Goal: Book appointment/travel/reservation

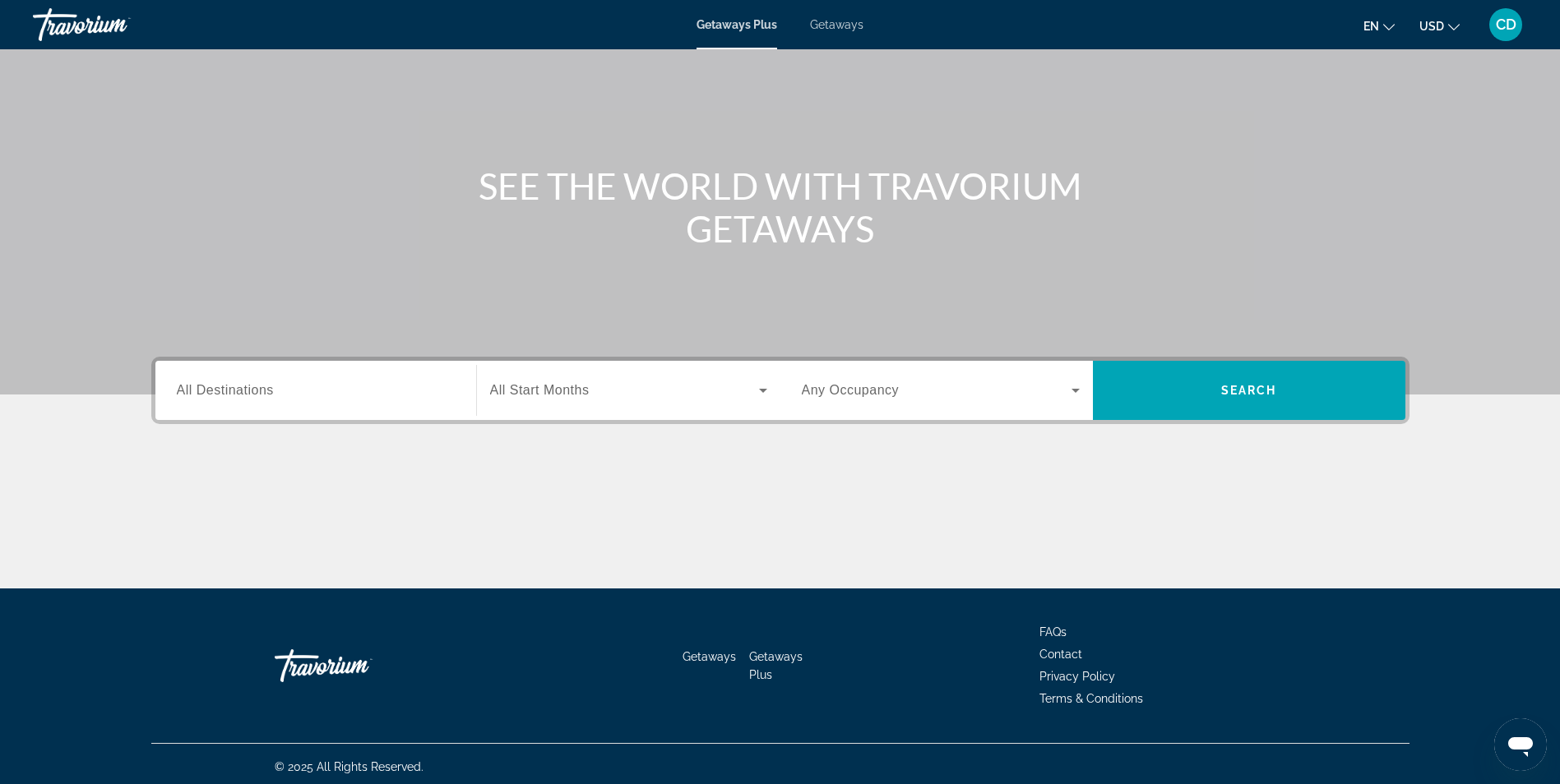
scroll to position [104, 0]
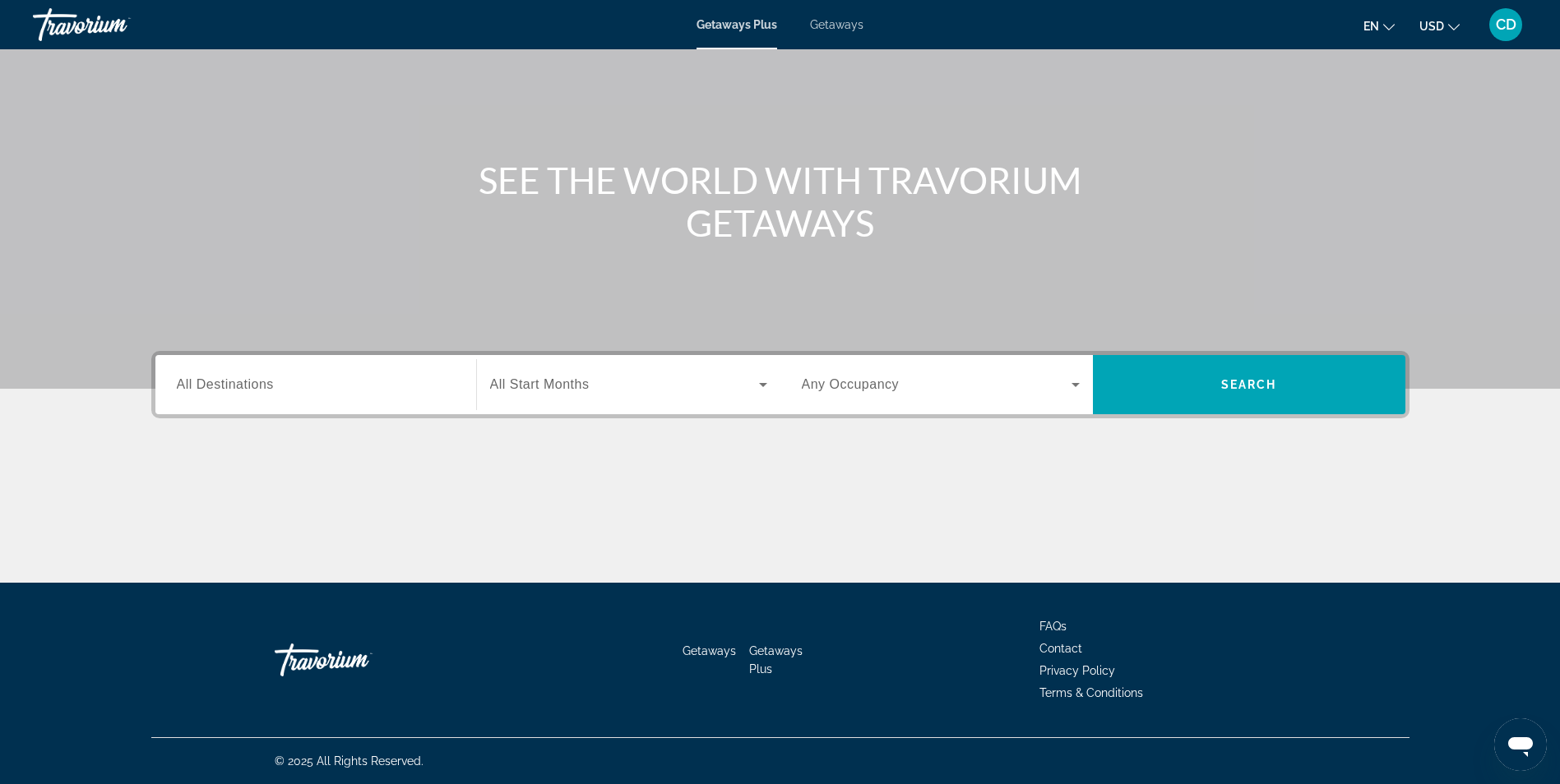
click at [760, 386] on icon "Search widget" at bounding box center [763, 385] width 20 height 20
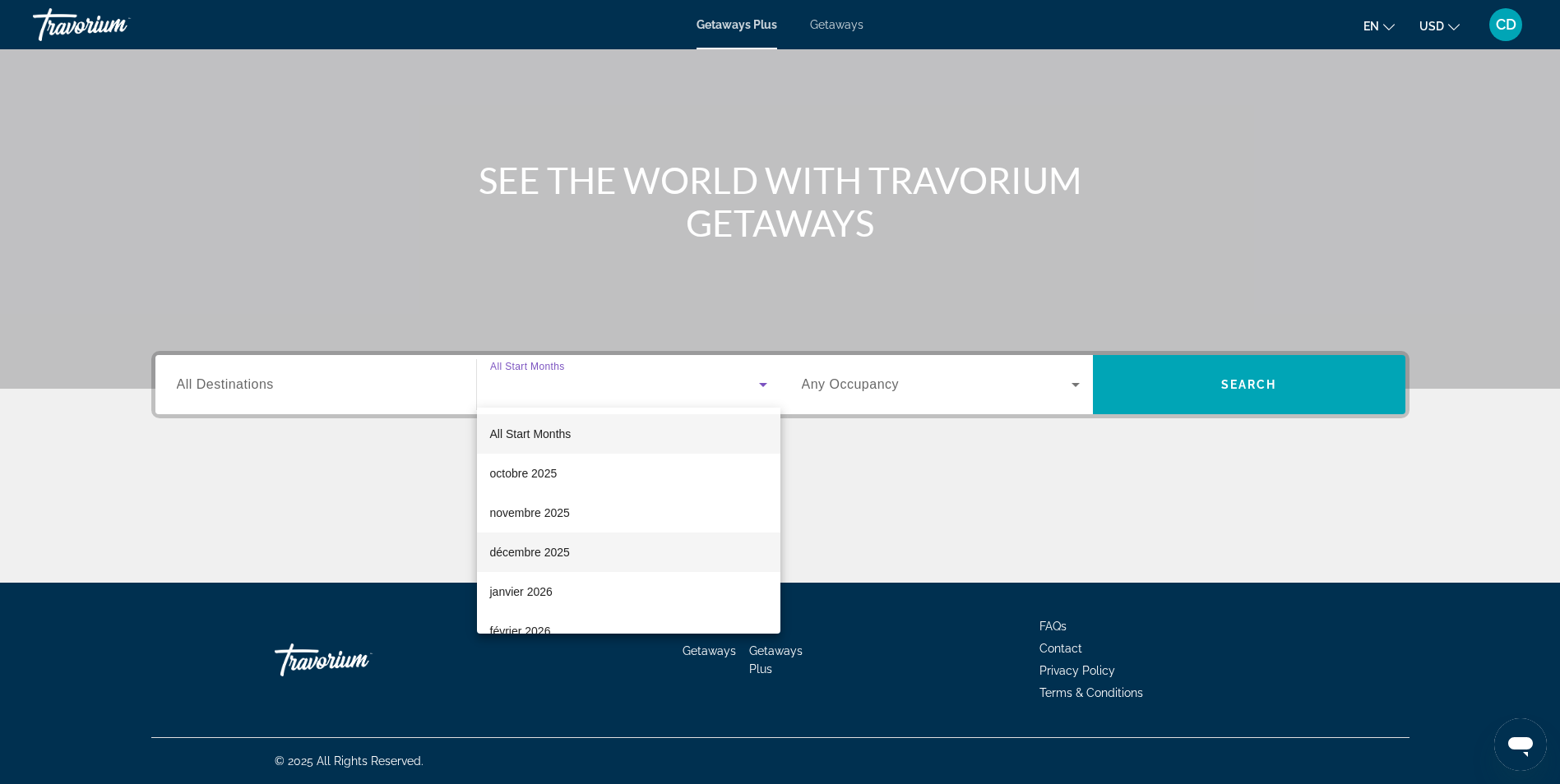
click at [590, 549] on mat-option "décembre 2025" at bounding box center [628, 552] width 303 height 39
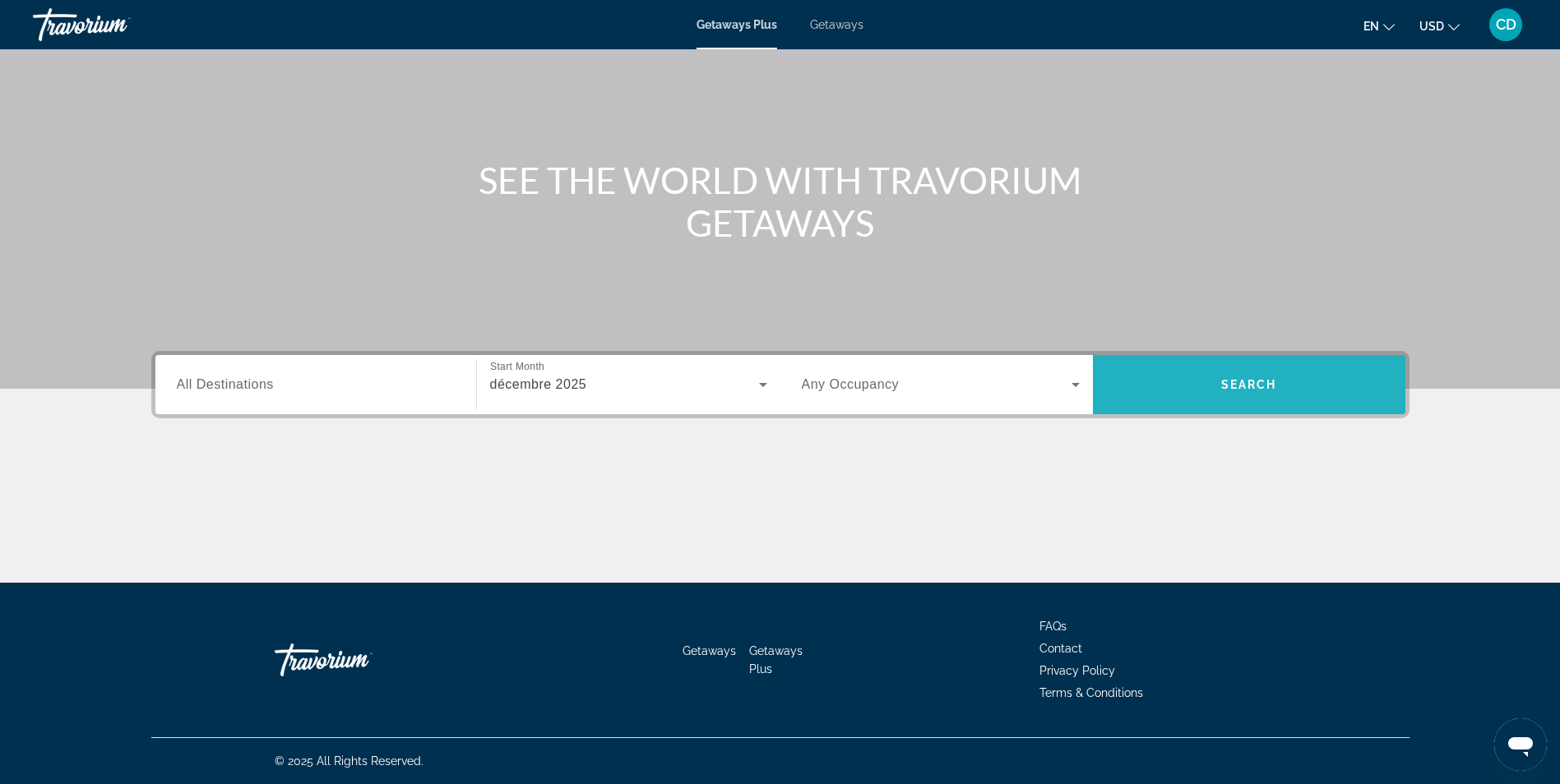
click at [1236, 382] on span "Search" at bounding box center [1249, 384] width 56 height 13
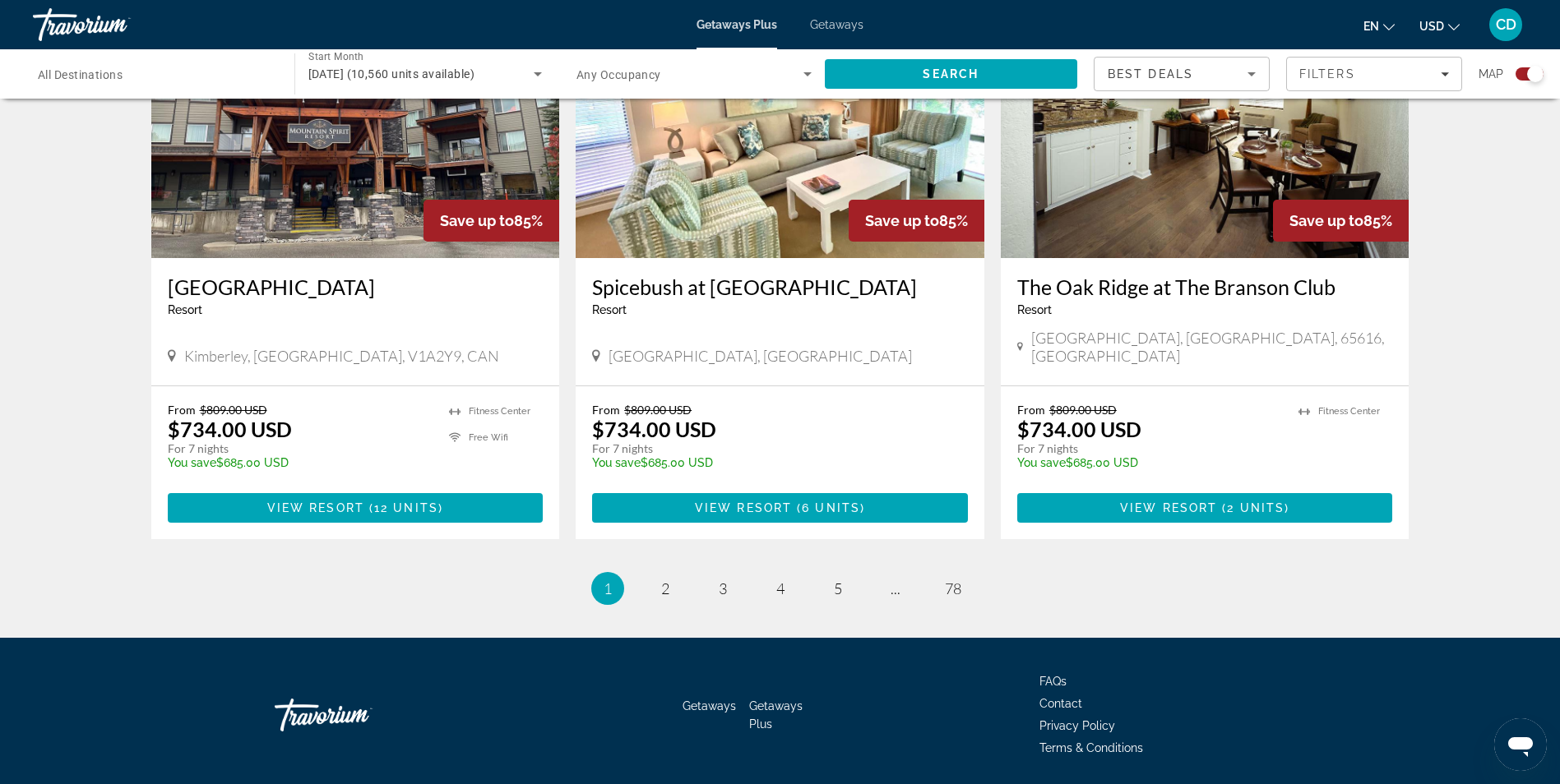
scroll to position [2385, 0]
click at [719, 579] on span "3" at bounding box center [723, 588] width 8 height 18
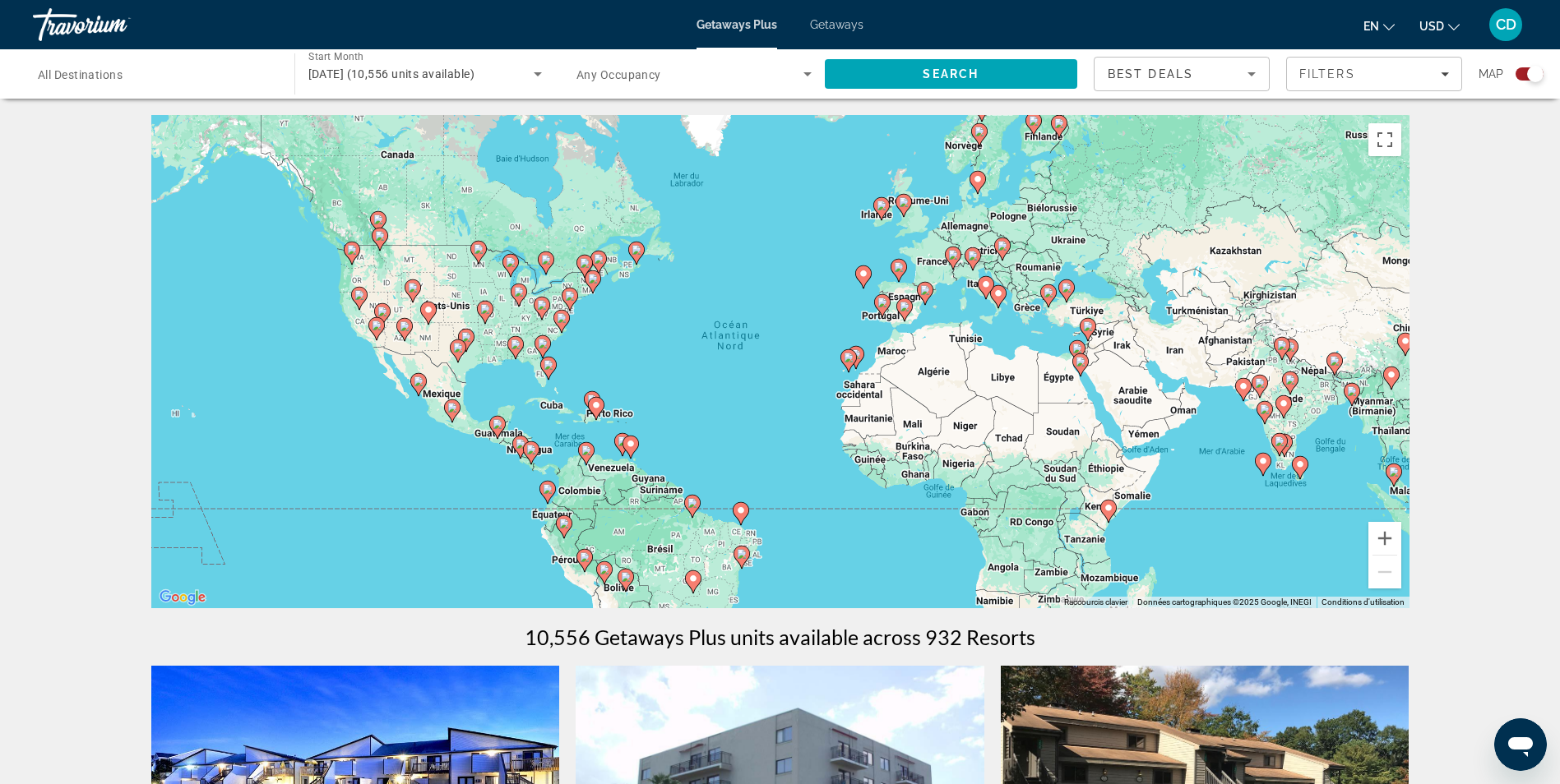
click at [1116, 516] on gmp-advanced-marker "Main content" at bounding box center [1108, 511] width 16 height 25
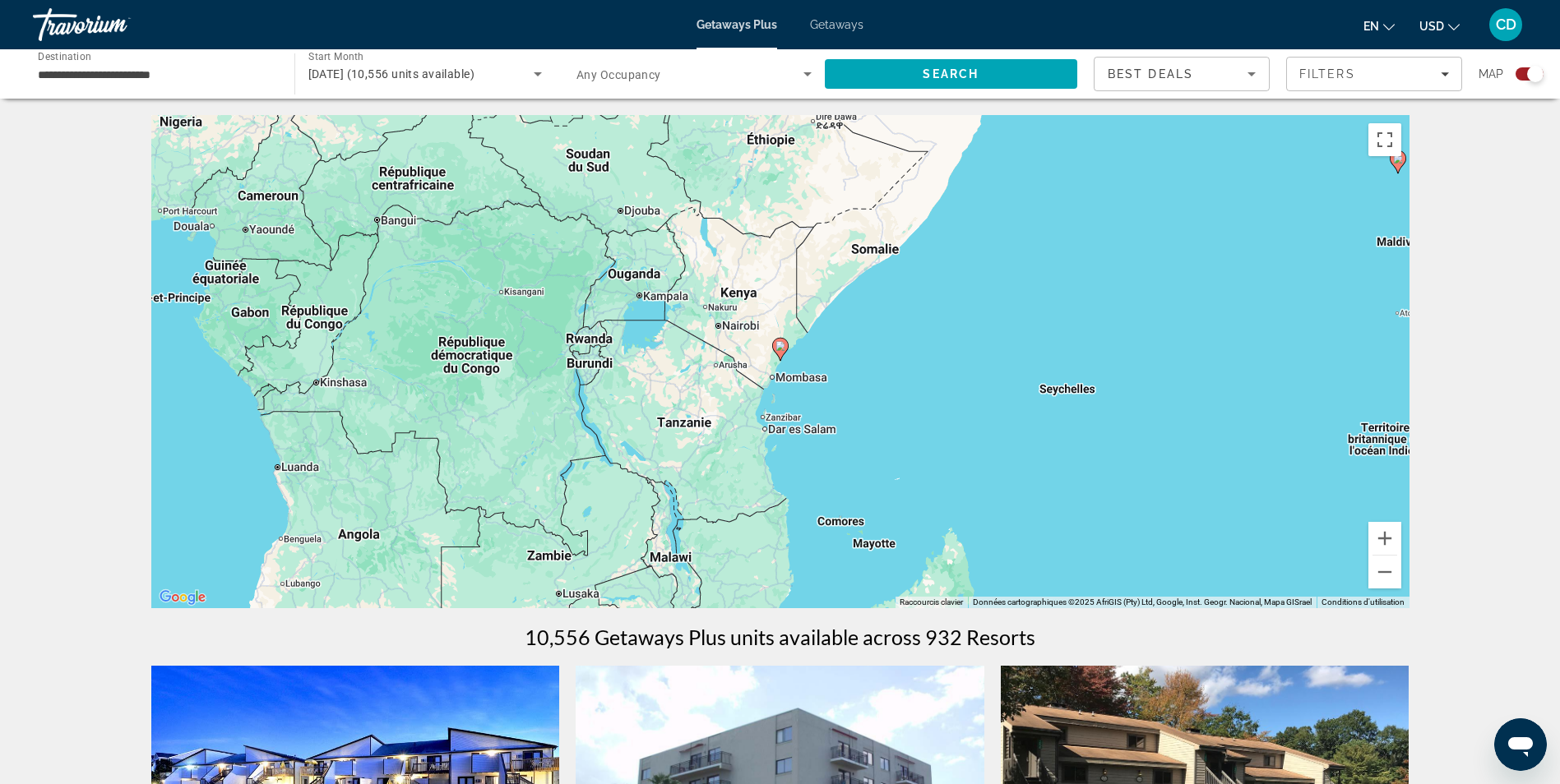
click at [1390, 28] on icon "Change language" at bounding box center [1389, 27] width 12 height 12
click at [1362, 103] on button "Français" at bounding box center [1345, 108] width 73 height 21
click at [825, 74] on icon "Search widget" at bounding box center [825, 74] width 8 height 4
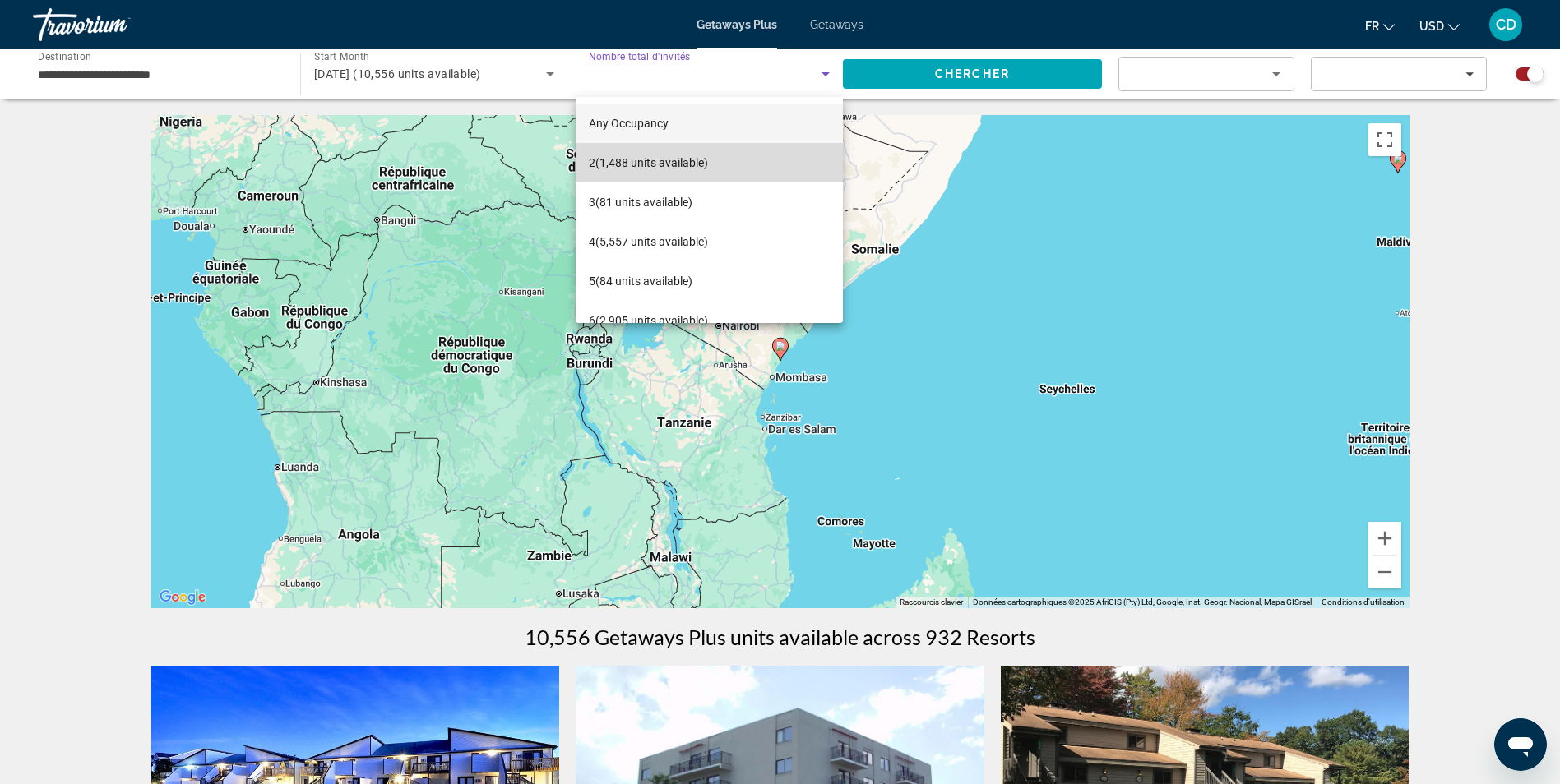
click at [728, 163] on mat-option "2 (1,488 units available)" at bounding box center [709, 162] width 267 height 39
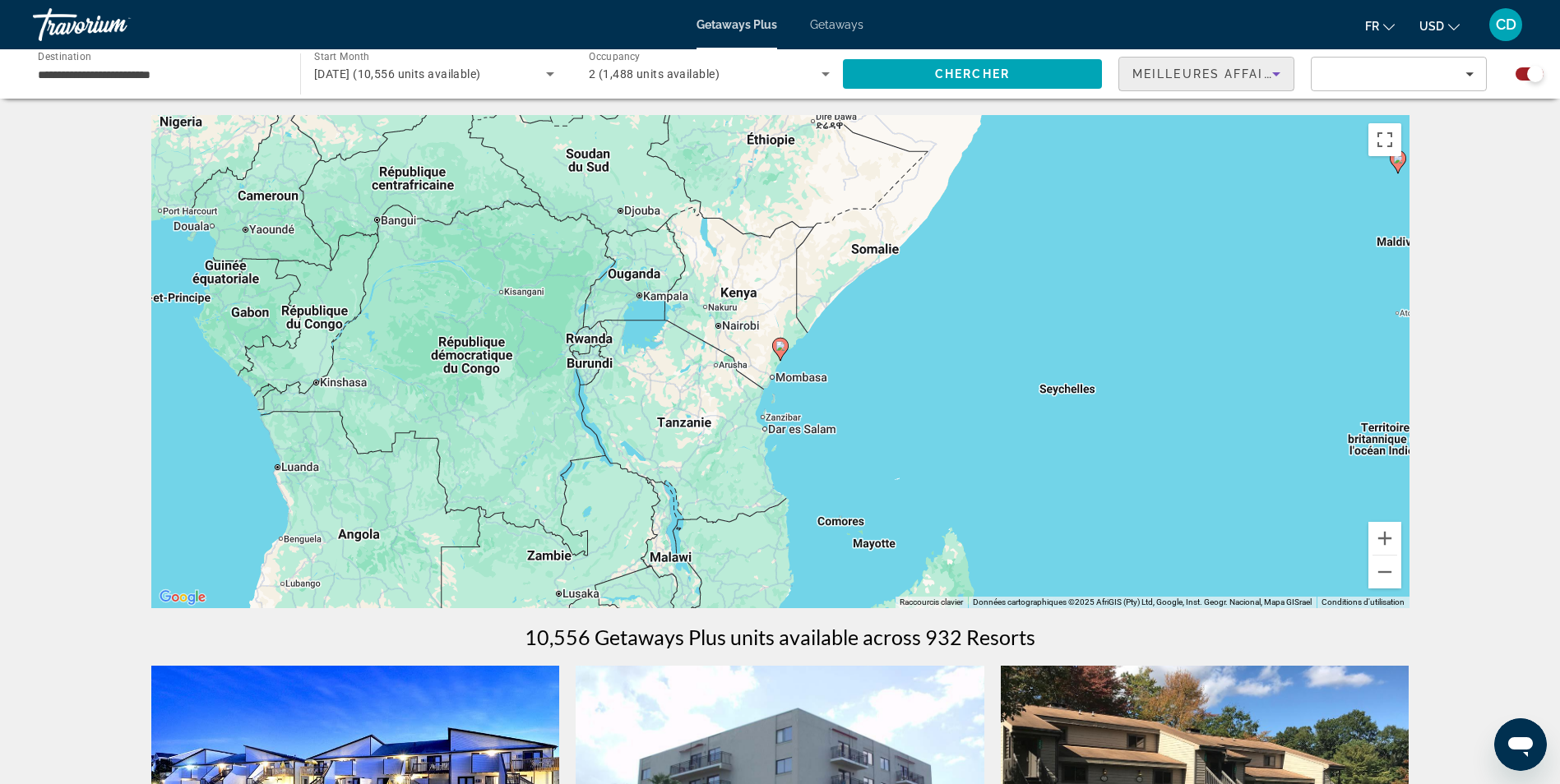
click at [1279, 76] on icon "Sort by" at bounding box center [1276, 74] width 20 height 20
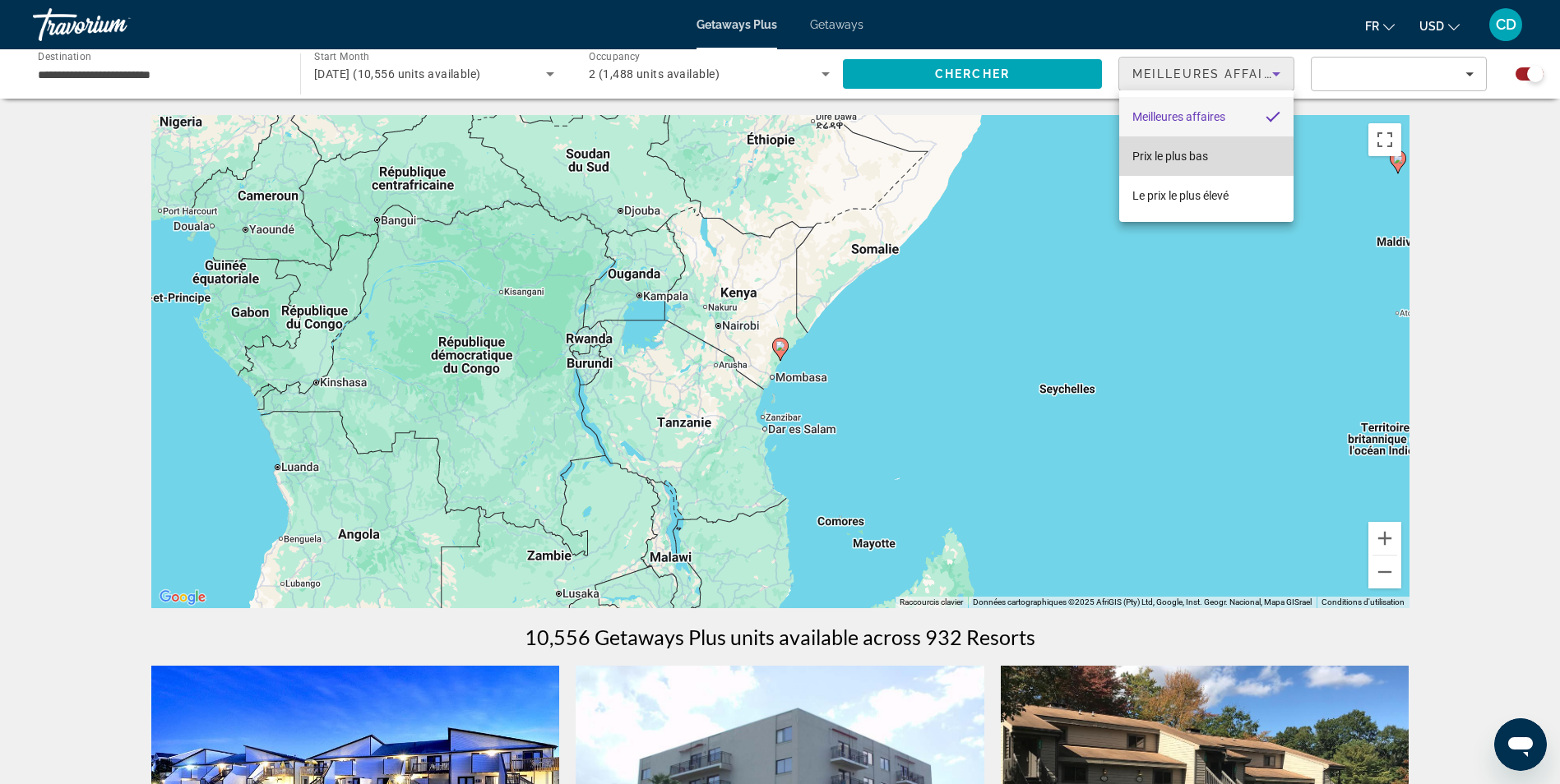
click at [1193, 156] on span "Prix ​​le plus bas" at bounding box center [1170, 156] width 76 height 13
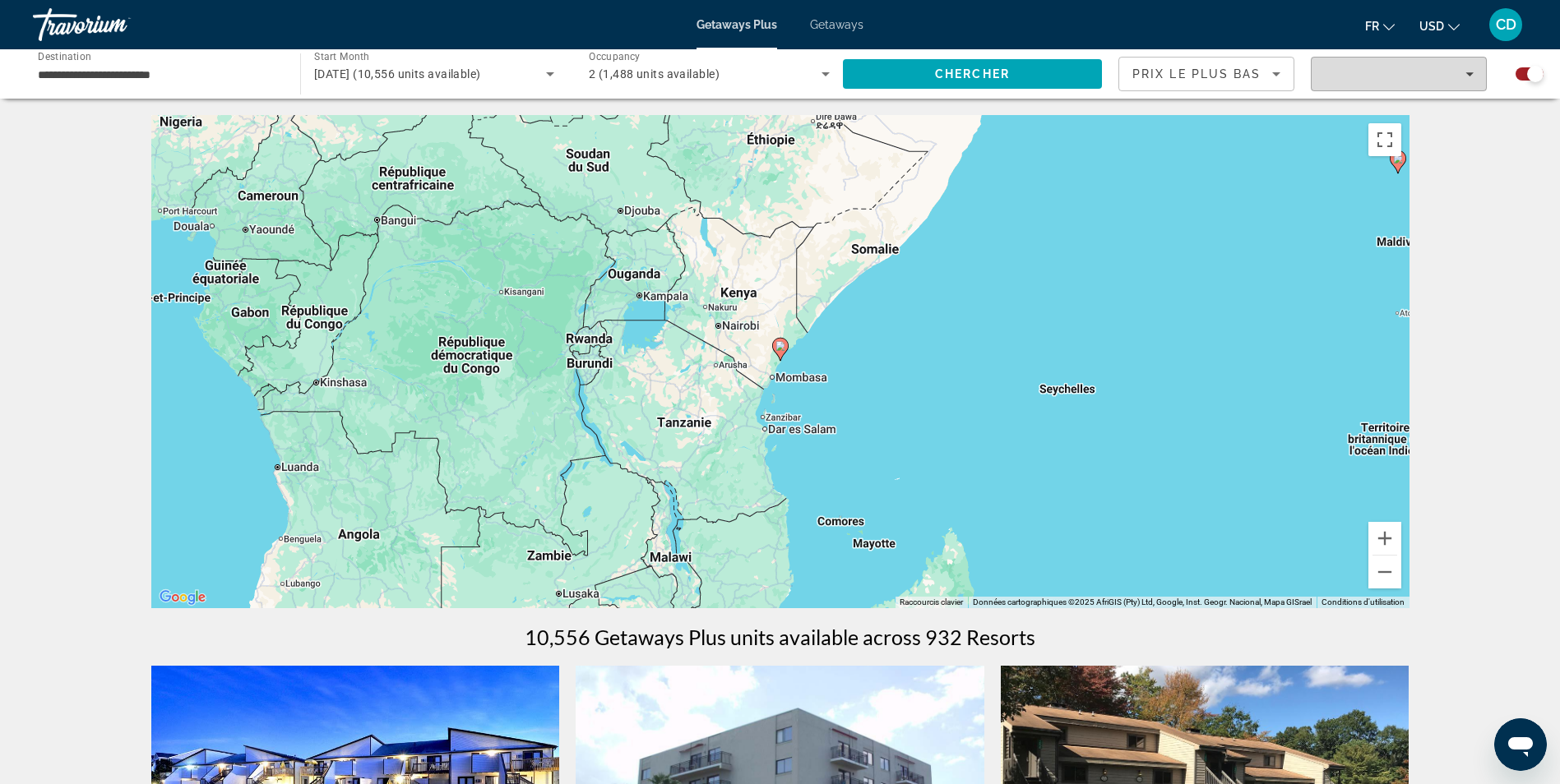
click at [1469, 74] on icon "Filters" at bounding box center [1469, 74] width 8 height 4
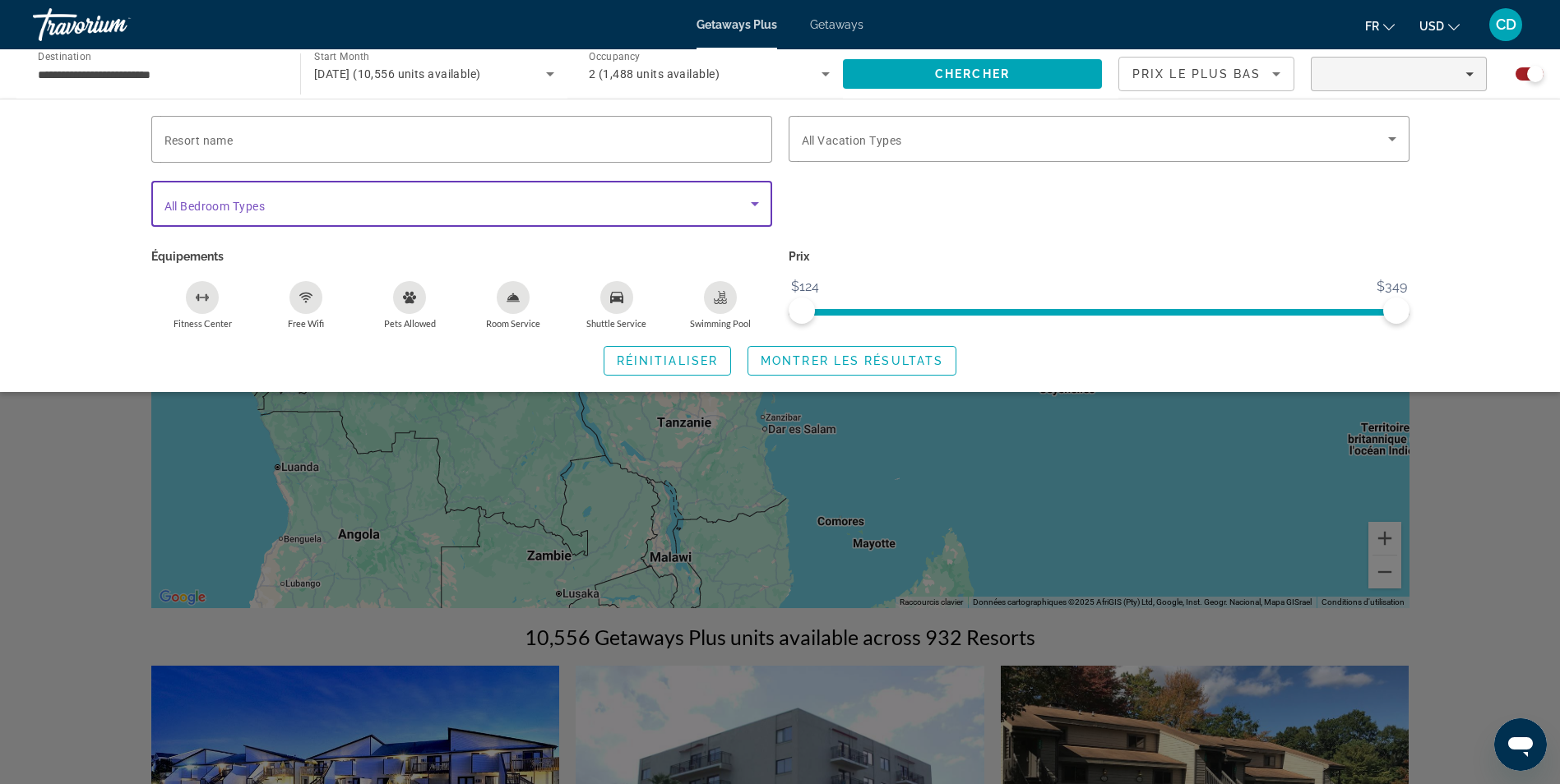
click at [756, 204] on icon "Search widget" at bounding box center [755, 204] width 20 height 20
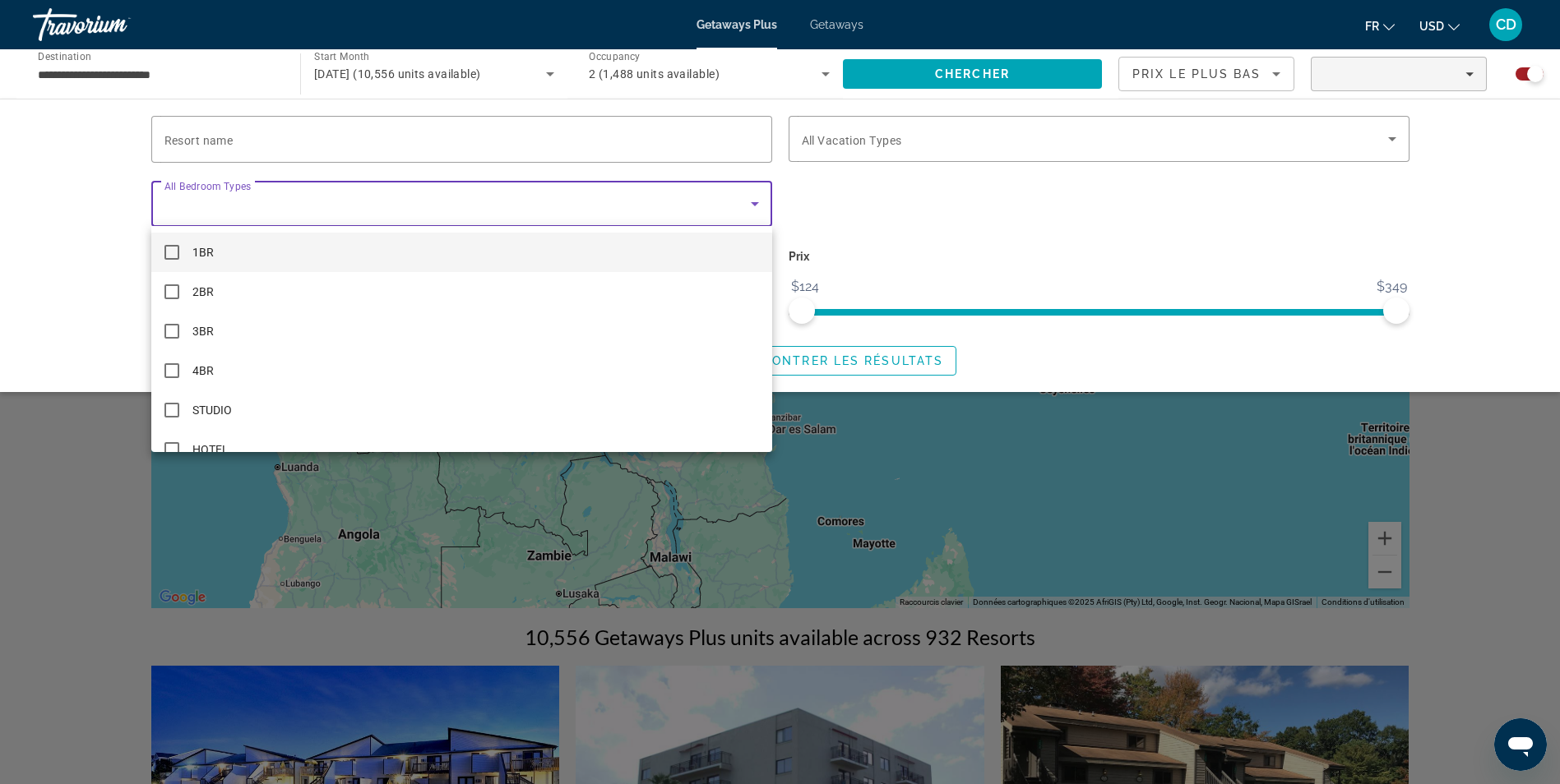
click at [85, 290] on div at bounding box center [780, 392] width 1560 height 784
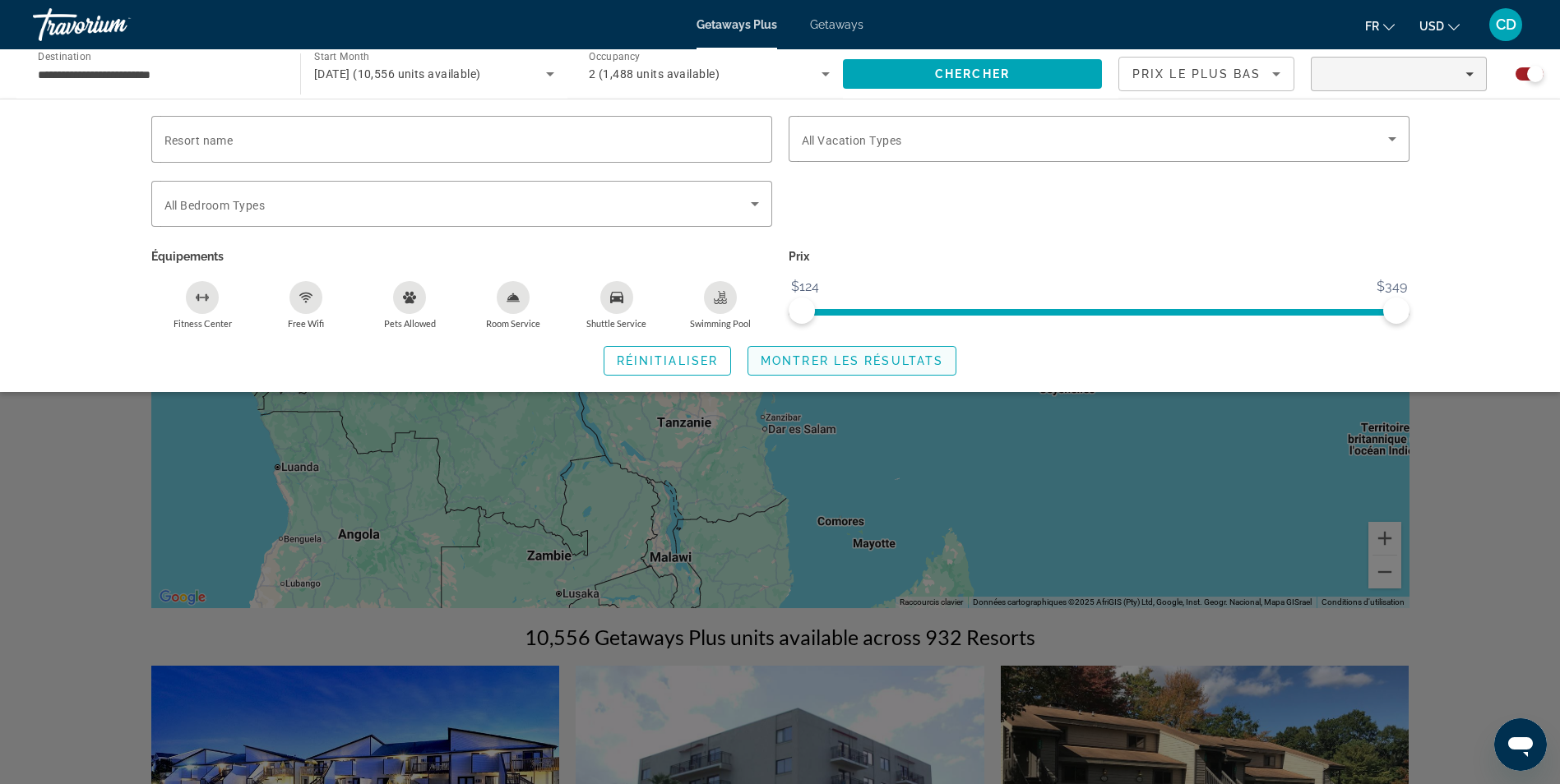
click at [837, 361] on span "Montrer les résultats" at bounding box center [852, 360] width 183 height 13
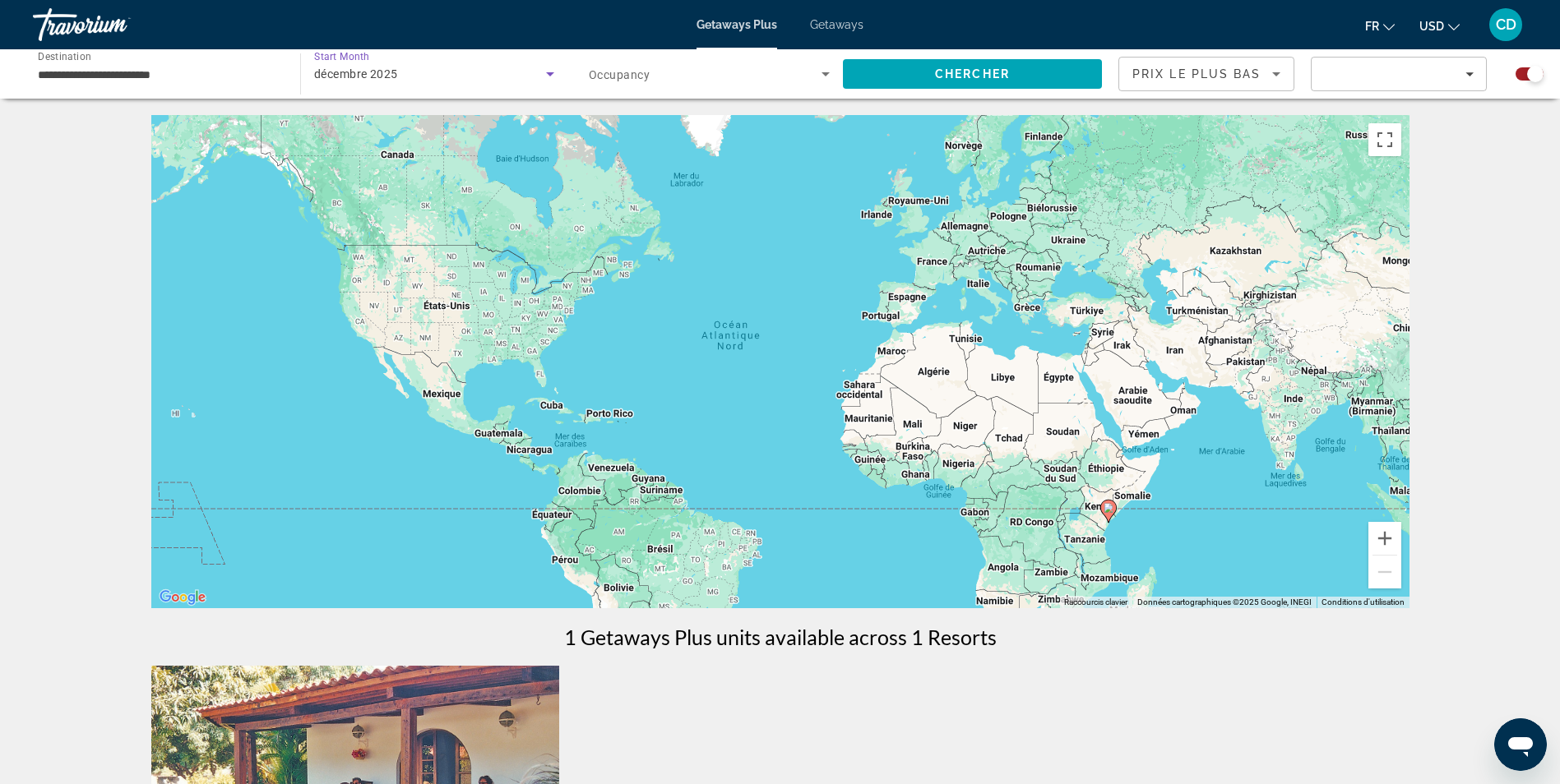
click at [550, 73] on icon "Search widget" at bounding box center [550, 74] width 8 height 4
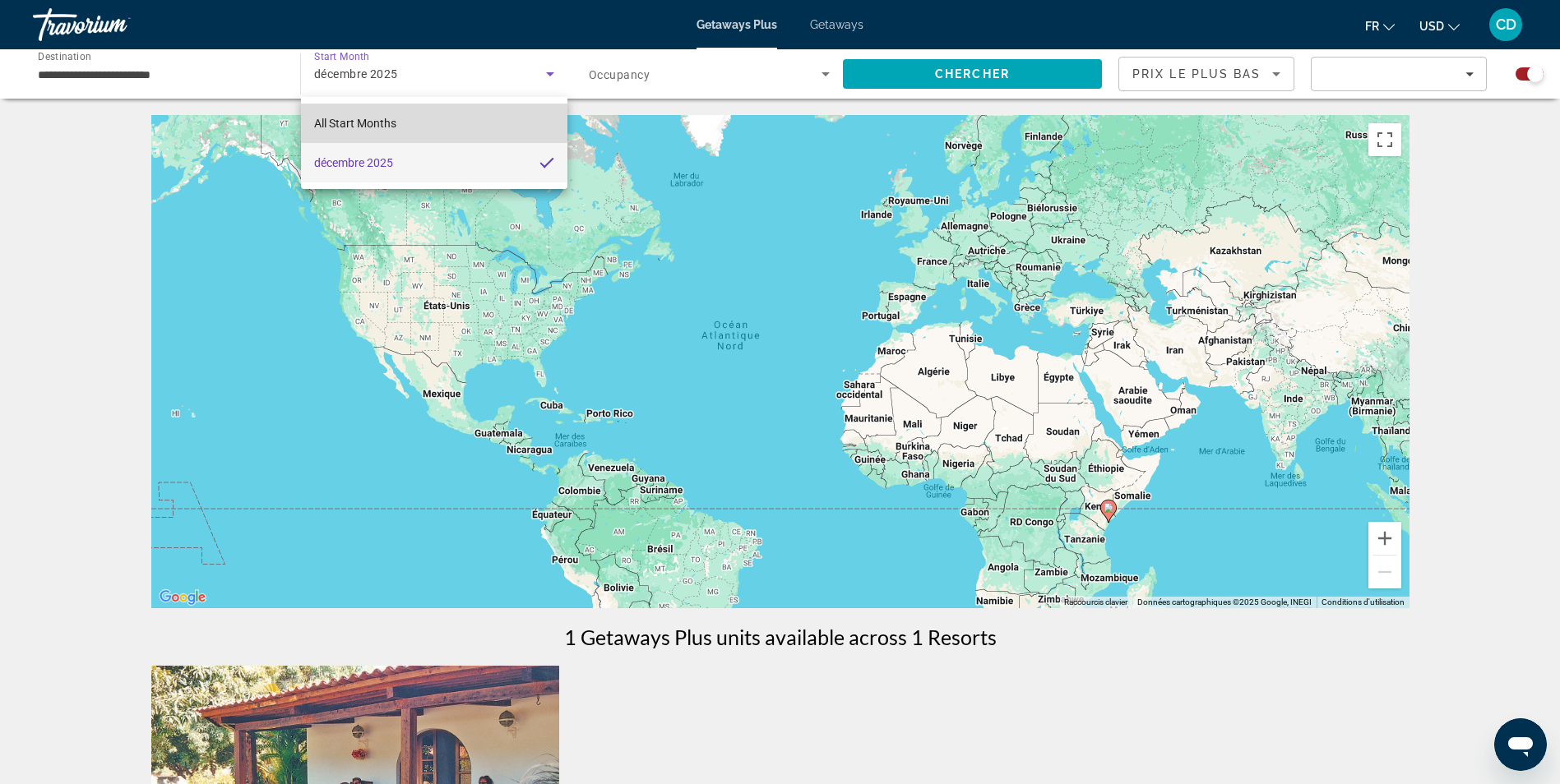
click at [385, 126] on span "All Start Months" at bounding box center [355, 123] width 82 height 13
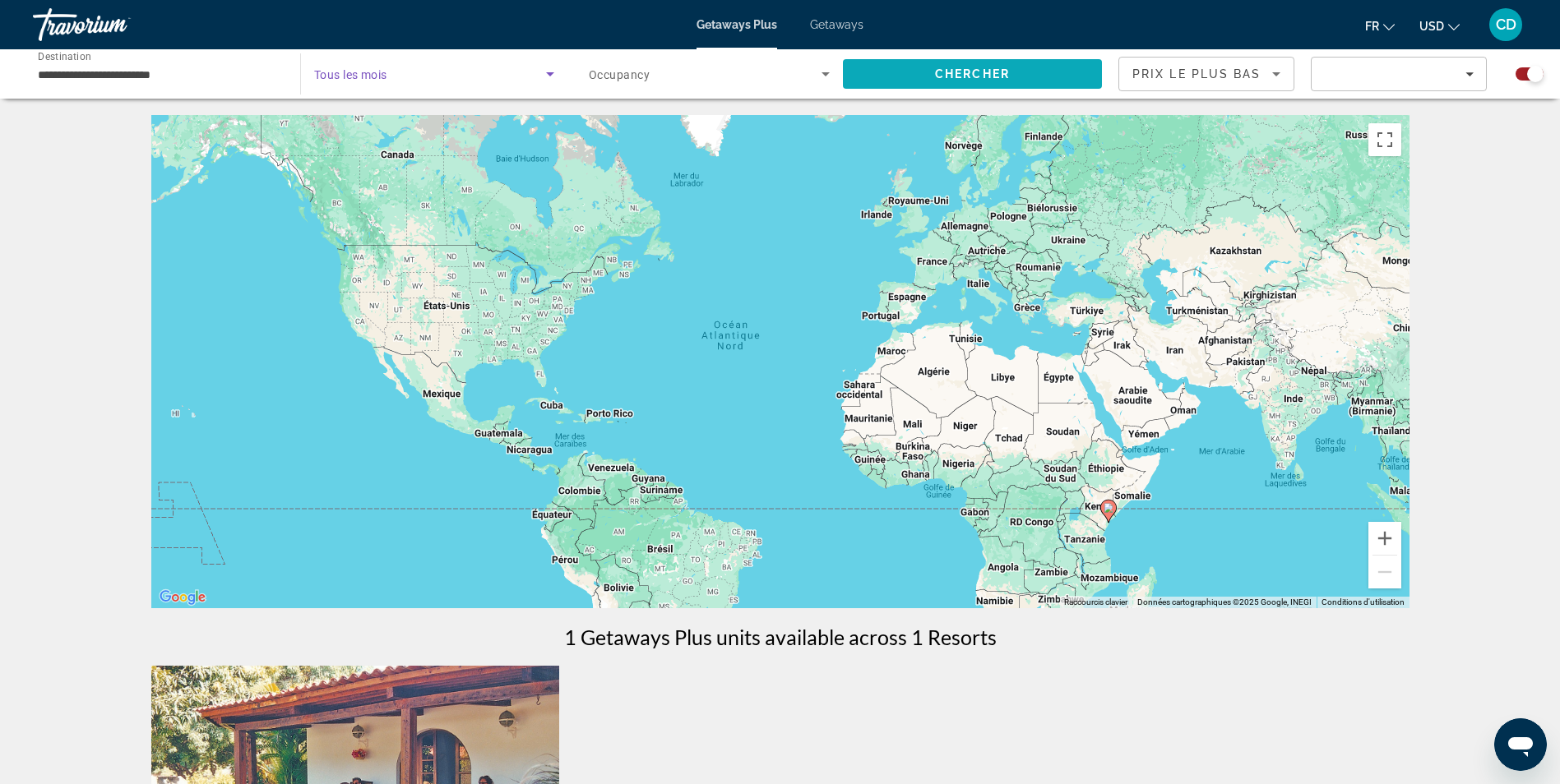
click at [979, 76] on span "Chercher" at bounding box center [972, 73] width 75 height 13
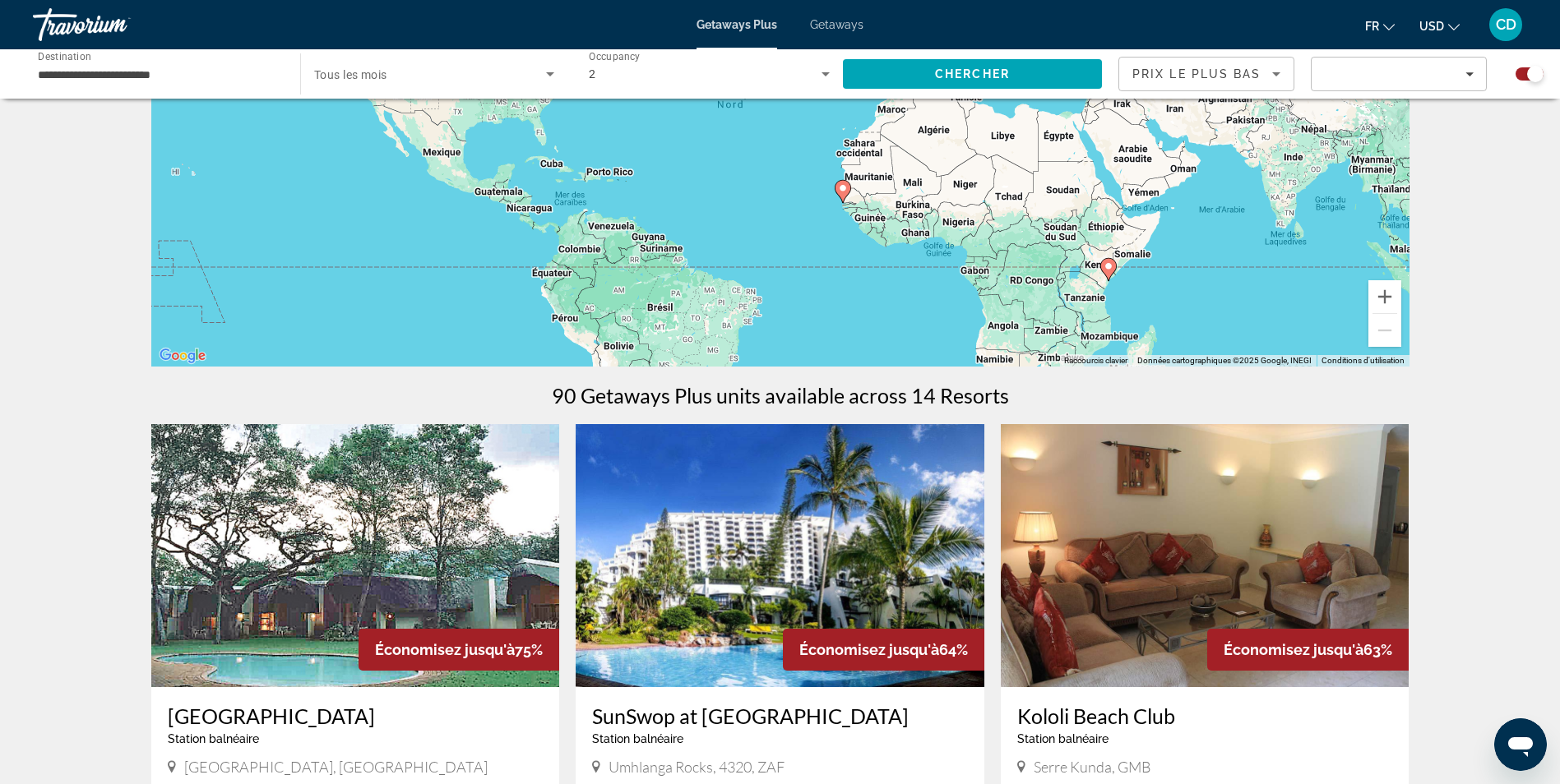
scroll to position [329, 0]
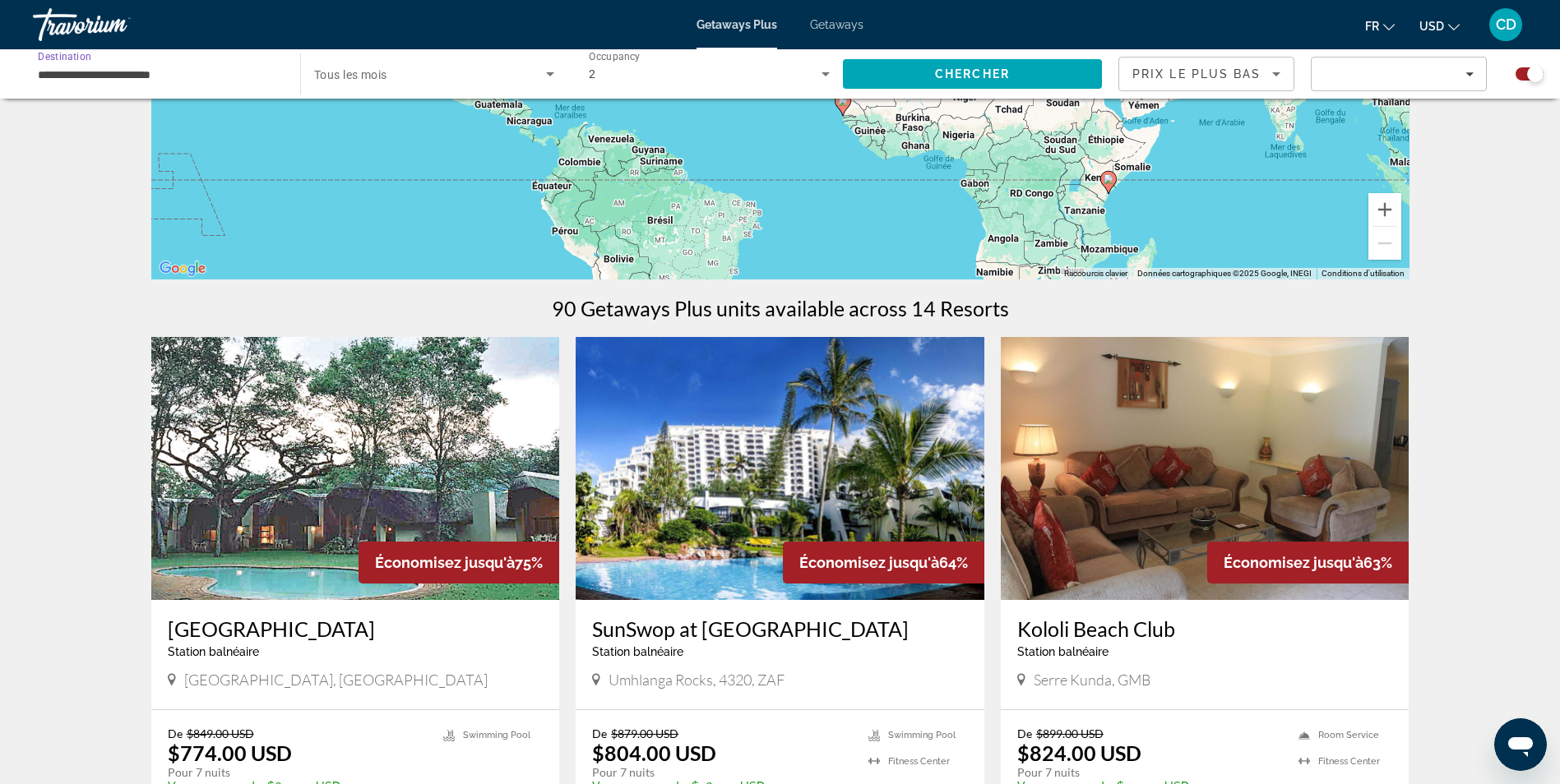
click at [218, 78] on input "**********" at bounding box center [158, 75] width 241 height 20
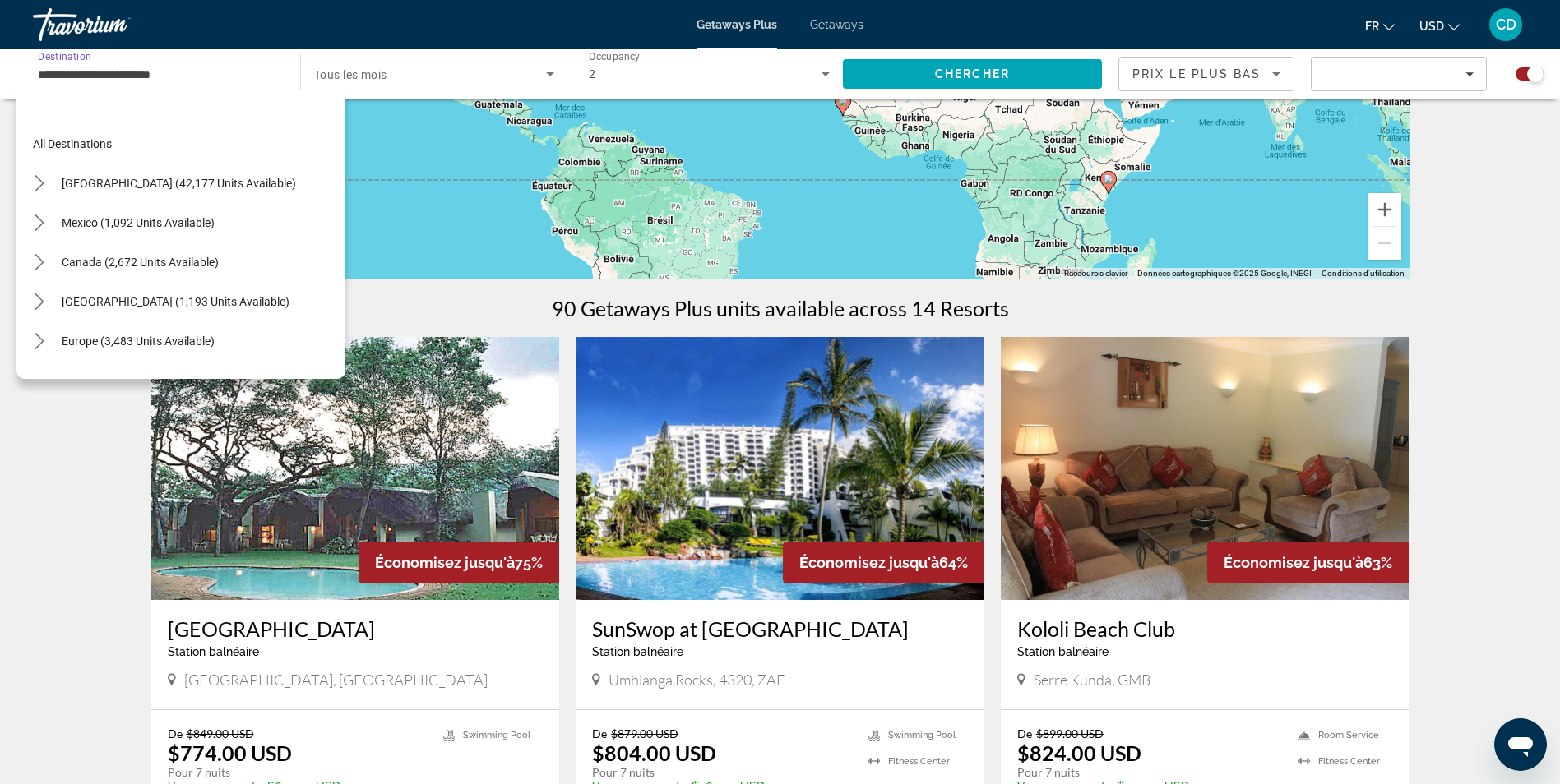
scroll to position [335, 0]
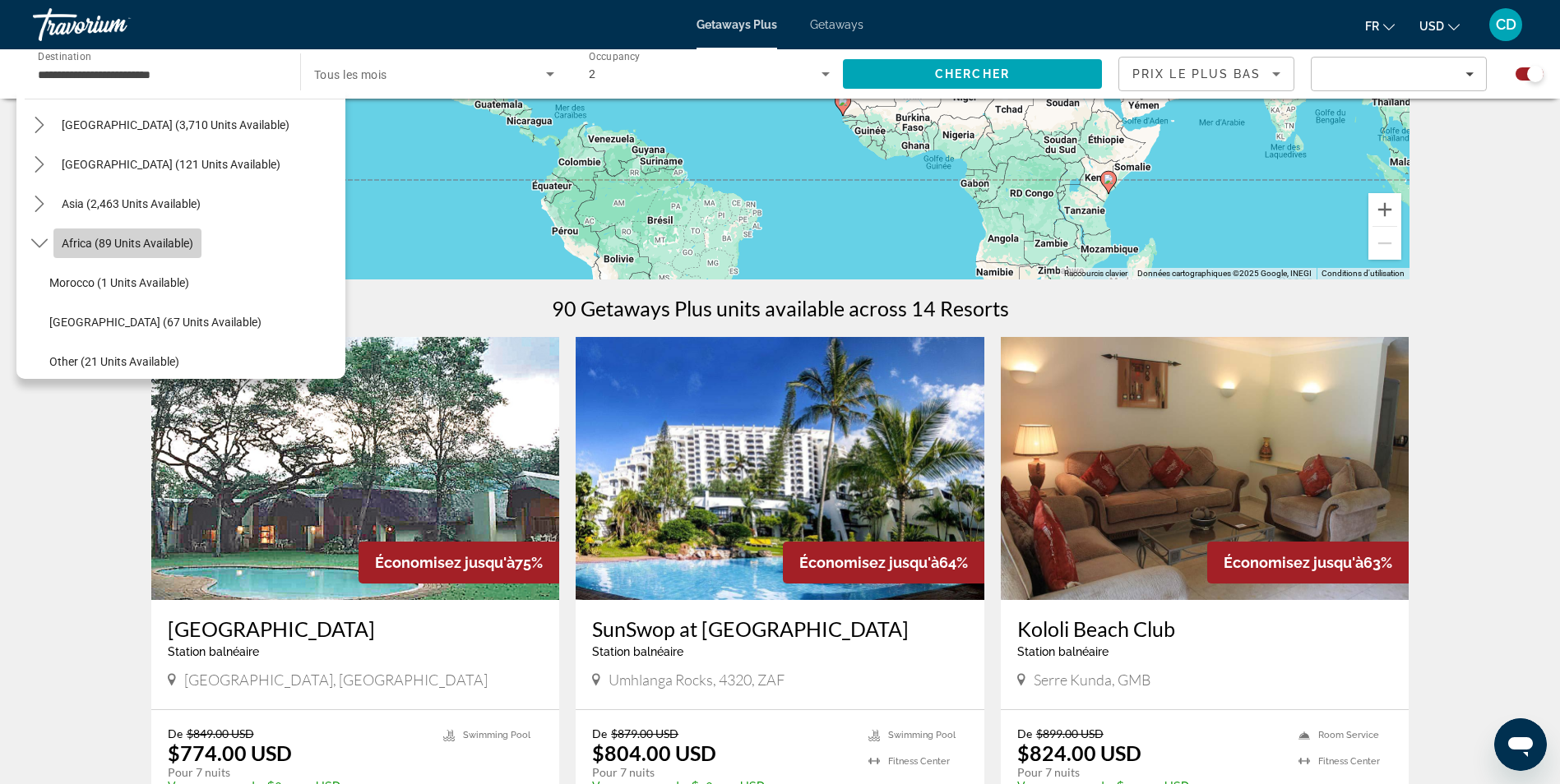
click at [86, 243] on span "Africa (89 units available)" at bounding box center [128, 243] width 132 height 13
type input "**********"
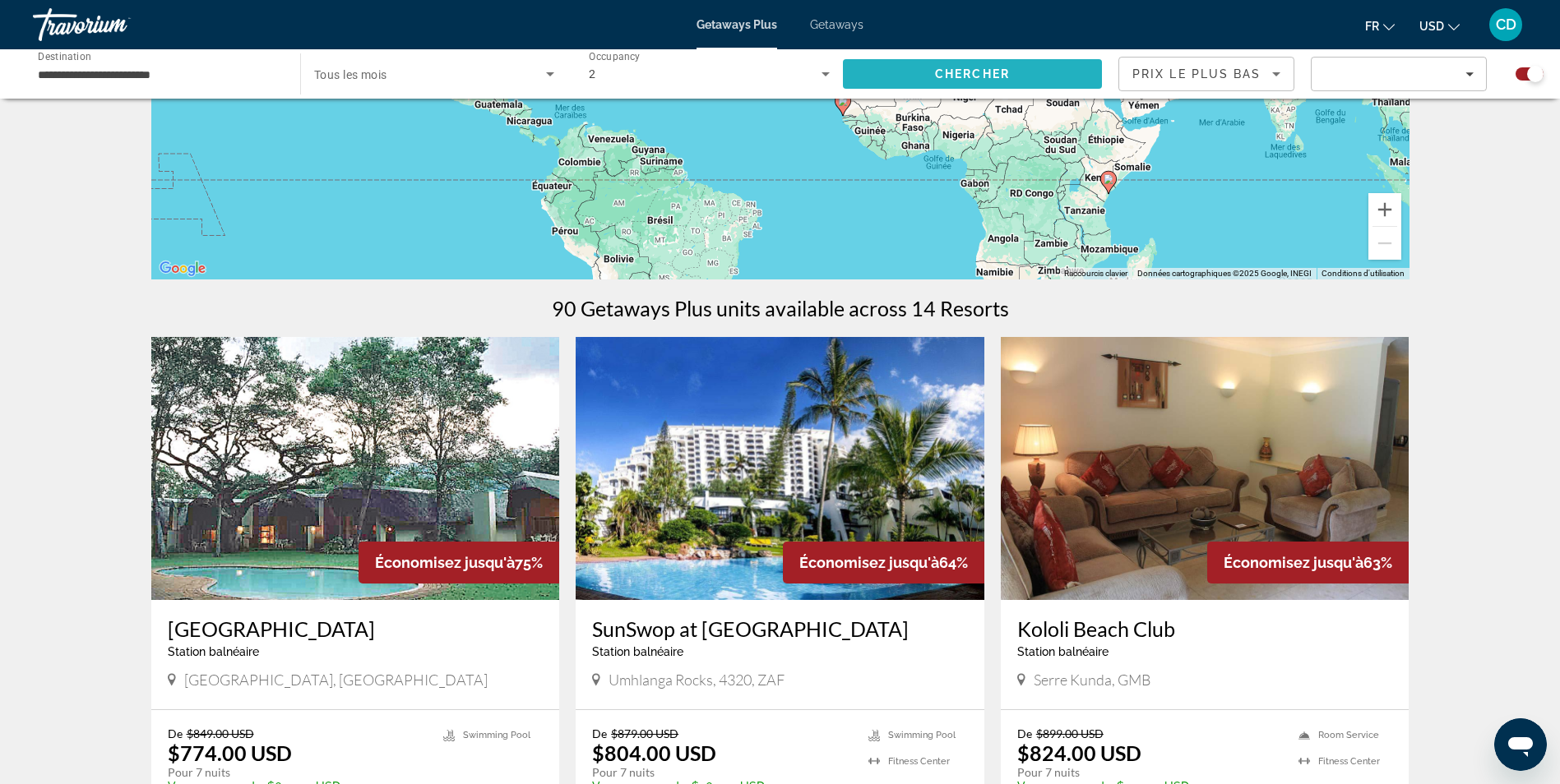
click at [958, 80] on button "Chercher" at bounding box center [972, 74] width 259 height 30
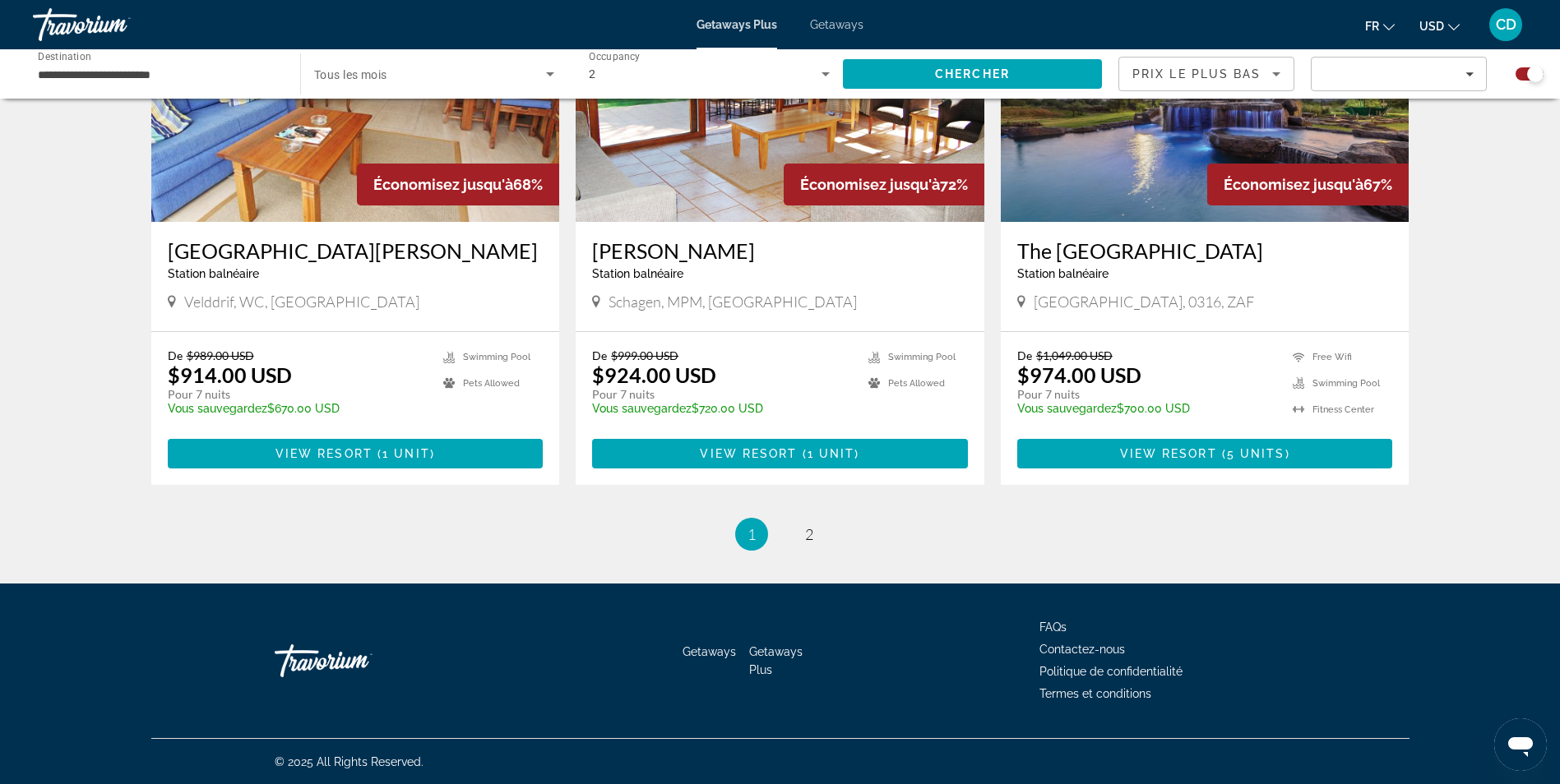
scroll to position [2385, 0]
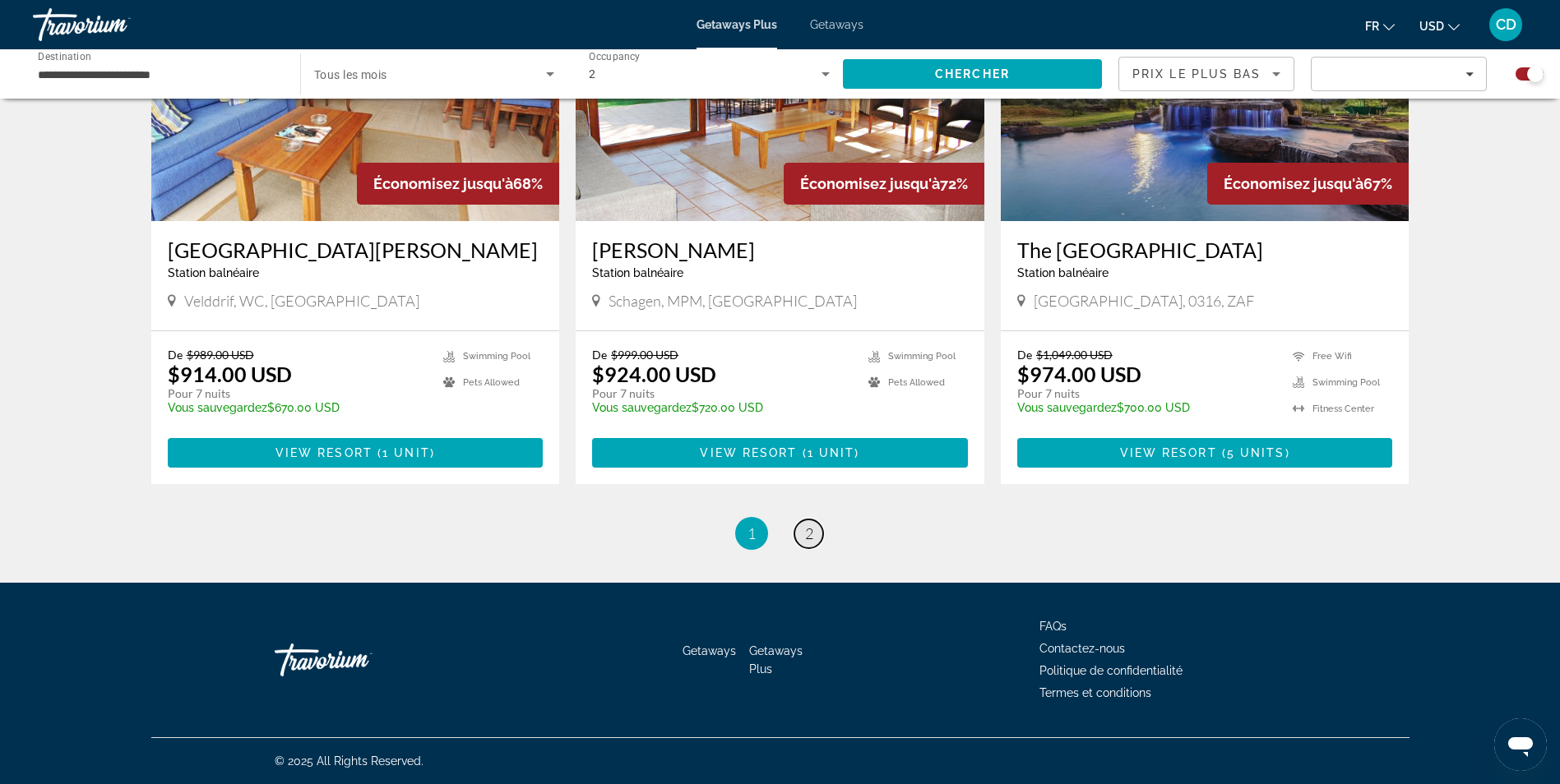
click at [807, 534] on span "2" at bounding box center [809, 534] width 8 height 18
